Goal: Task Accomplishment & Management: Manage account settings

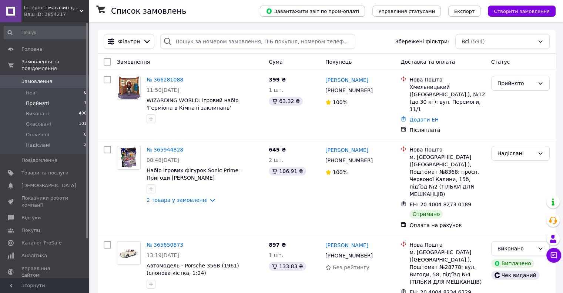
click at [59, 98] on li "Прийняті 1" at bounding box center [45, 103] width 91 height 10
click at [62, 88] on li "Нові 0" at bounding box center [45, 93] width 91 height 10
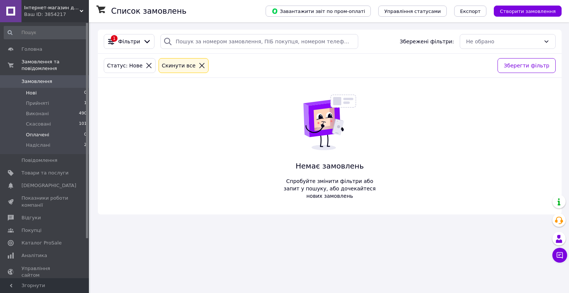
click at [57, 130] on li "Оплачені 0" at bounding box center [45, 135] width 91 height 10
click at [56, 140] on li "Надіслані 2" at bounding box center [45, 147] width 91 height 14
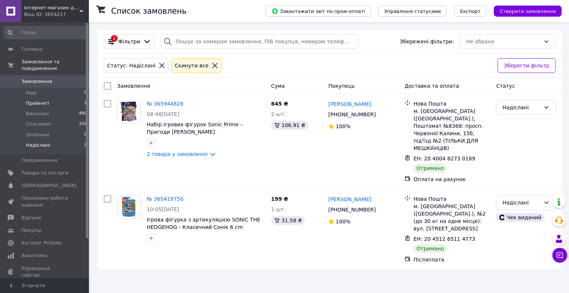
click at [62, 98] on li "Прийняті 1" at bounding box center [45, 103] width 91 height 10
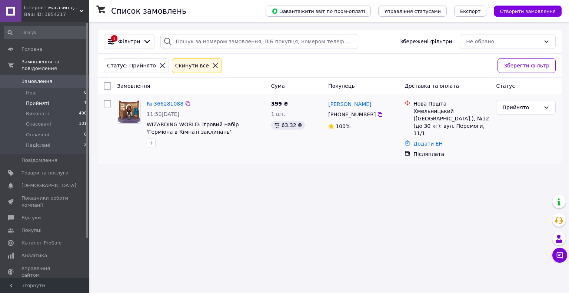
click at [173, 102] on link "№ 366281088" at bounding box center [165, 104] width 37 height 6
